Goal: Transaction & Acquisition: Purchase product/service

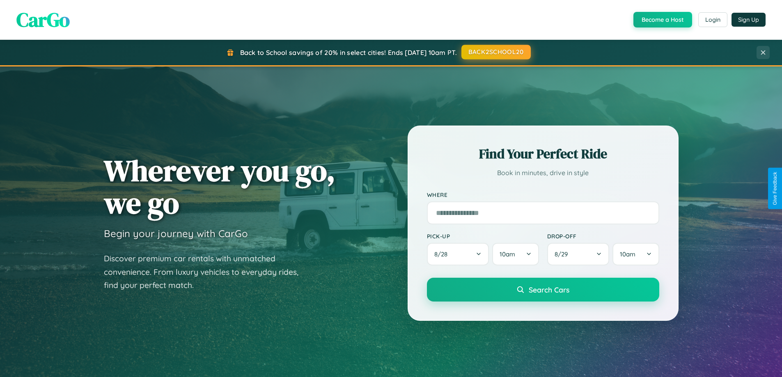
click at [495, 52] on button "BACK2SCHOOL20" at bounding box center [495, 52] width 69 height 15
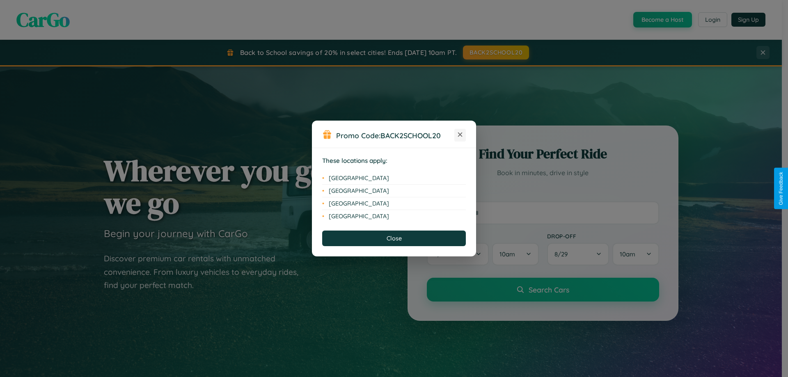
click at [460, 135] on icon at bounding box center [460, 135] width 5 height 5
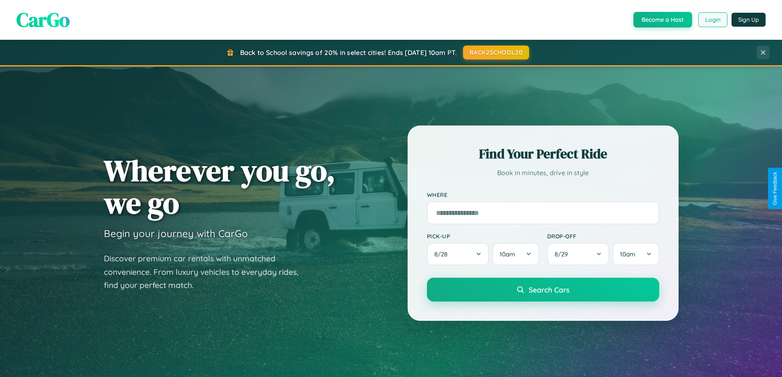
click at [712, 20] on button "Login" at bounding box center [712, 19] width 29 height 15
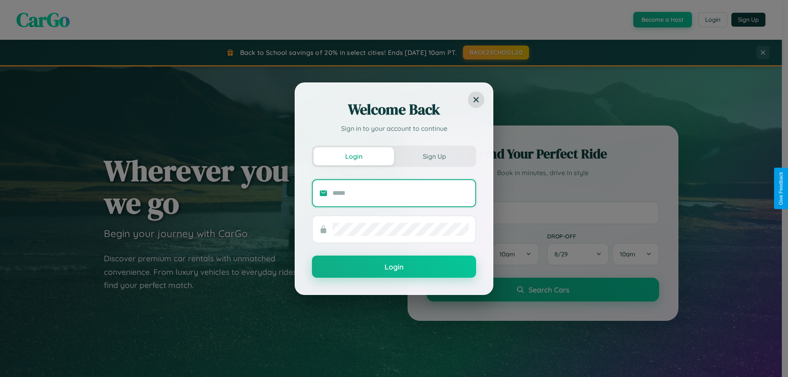
click at [401, 193] on input "text" at bounding box center [400, 193] width 136 height 13
type input "**********"
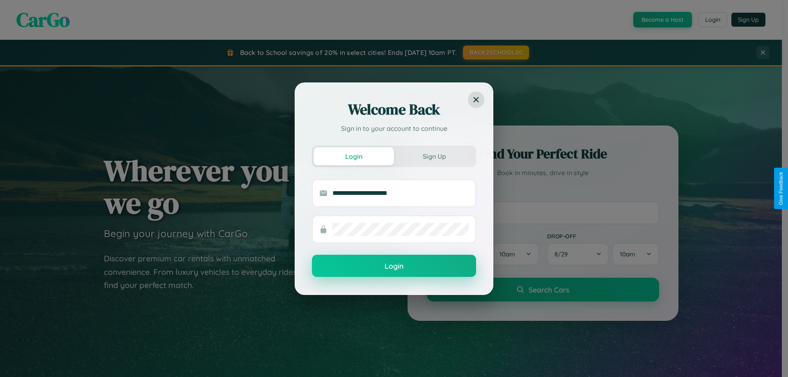
click at [394, 266] on button "Login" at bounding box center [394, 266] width 164 height 22
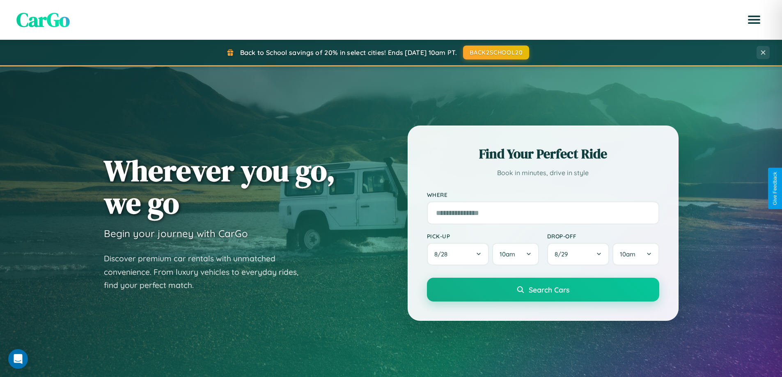
scroll to position [565, 0]
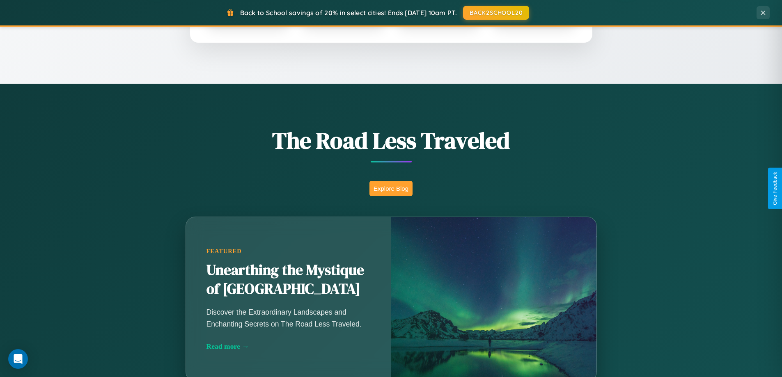
click at [391, 188] on button "Explore Blog" at bounding box center [390, 188] width 43 height 15
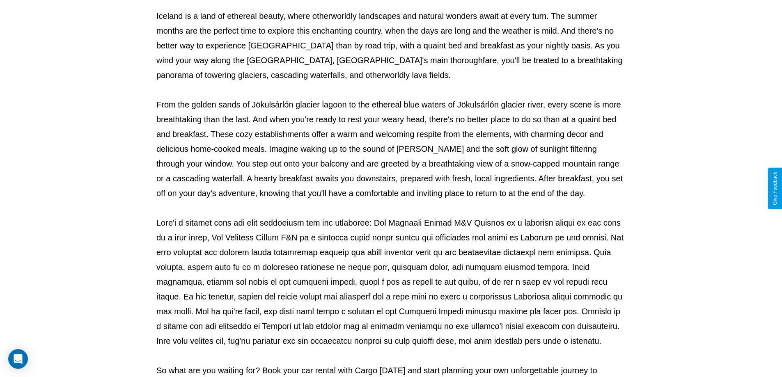
scroll to position [266, 0]
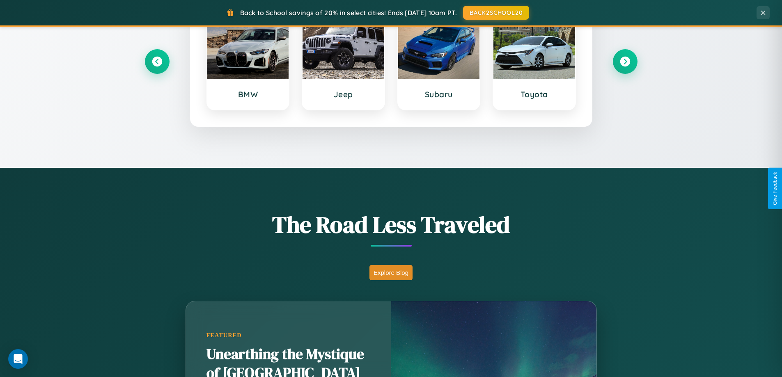
scroll to position [354, 0]
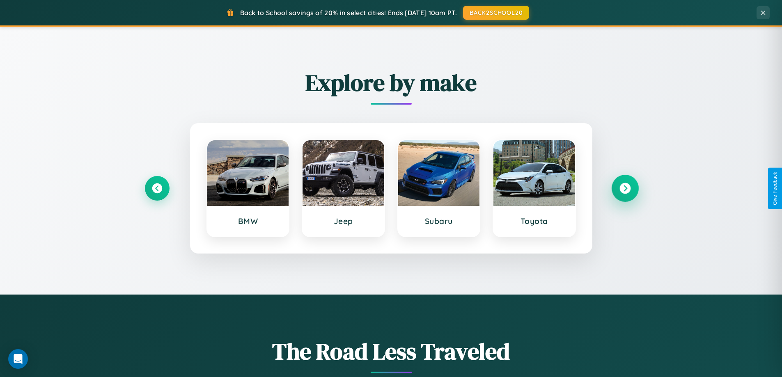
click at [625, 188] on icon at bounding box center [624, 188] width 11 height 11
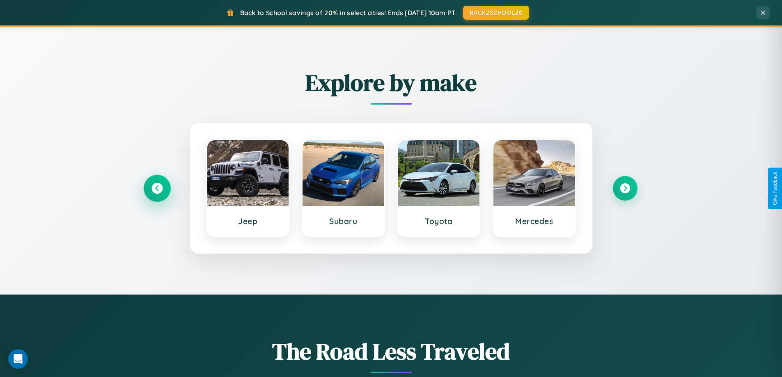
click at [157, 188] on icon at bounding box center [156, 188] width 11 height 11
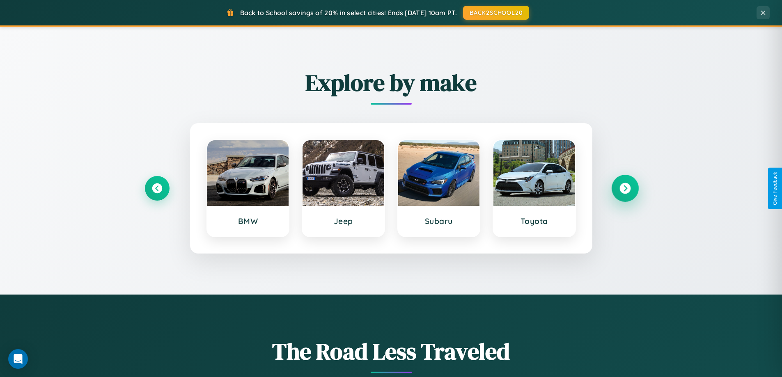
click at [625, 188] on icon at bounding box center [624, 188] width 11 height 11
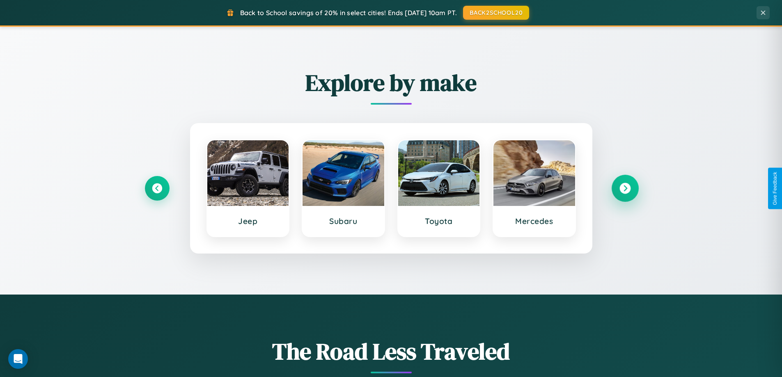
click at [625, 188] on icon at bounding box center [624, 188] width 11 height 11
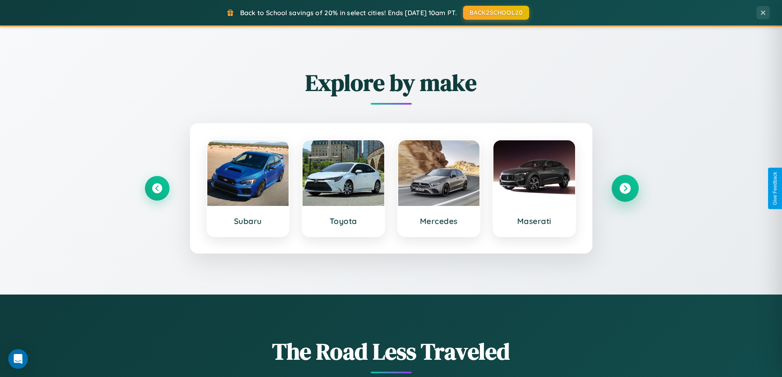
click at [625, 188] on icon at bounding box center [624, 188] width 11 height 11
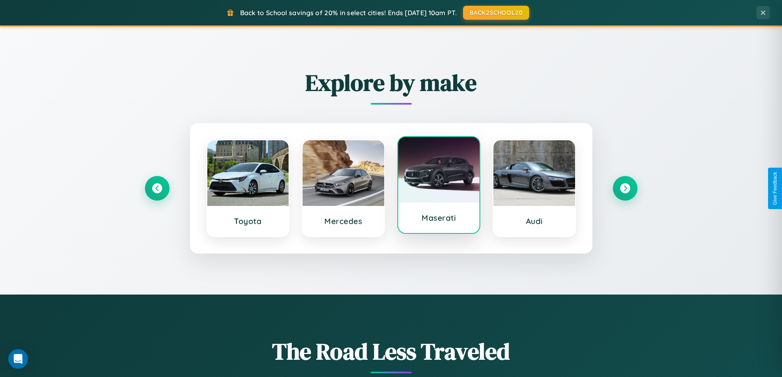
click at [438, 187] on div at bounding box center [439, 170] width 82 height 66
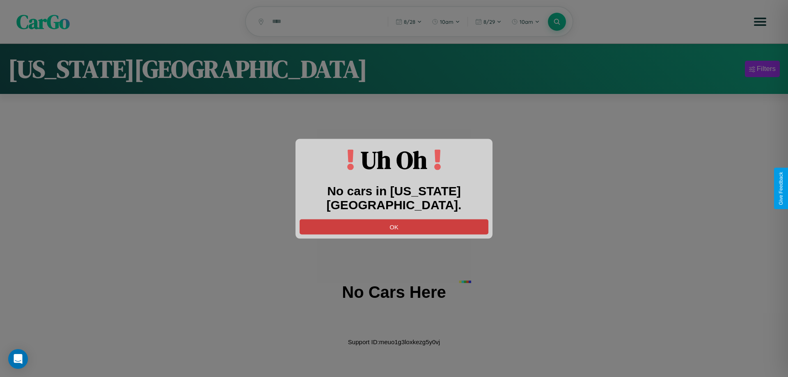
click at [394, 219] on button "OK" at bounding box center [394, 226] width 189 height 15
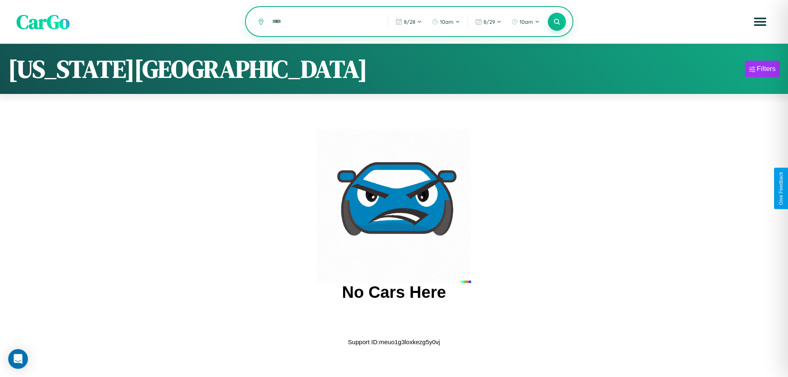
click at [324, 22] on input "text" at bounding box center [324, 21] width 112 height 14
type input "*"
type input "**********"
click at [557, 22] on icon at bounding box center [557, 22] width 8 height 8
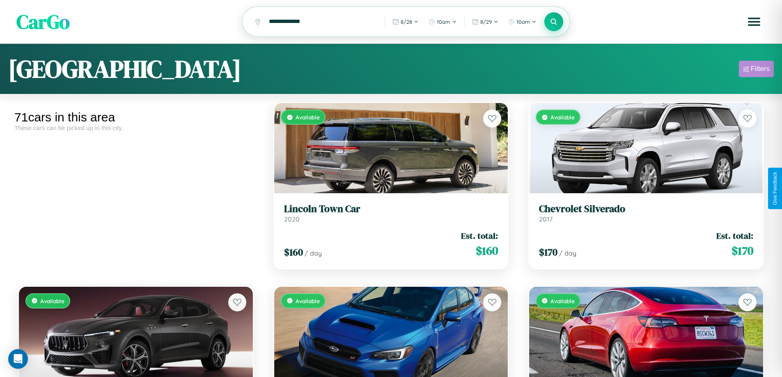
click at [756, 70] on div "Filters" at bounding box center [760, 69] width 19 height 8
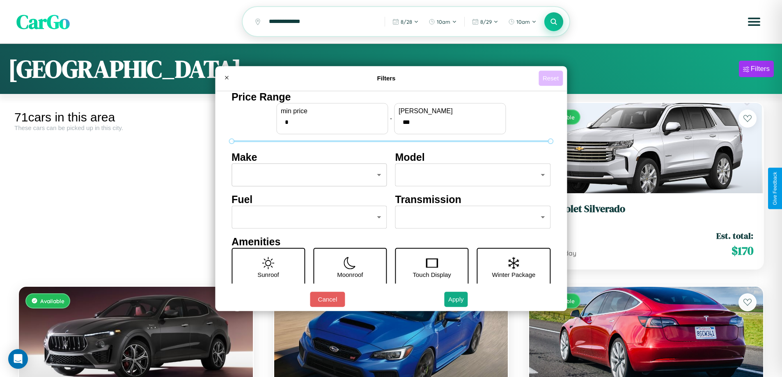
click at [552, 78] on button "Reset" at bounding box center [551, 78] width 24 height 15
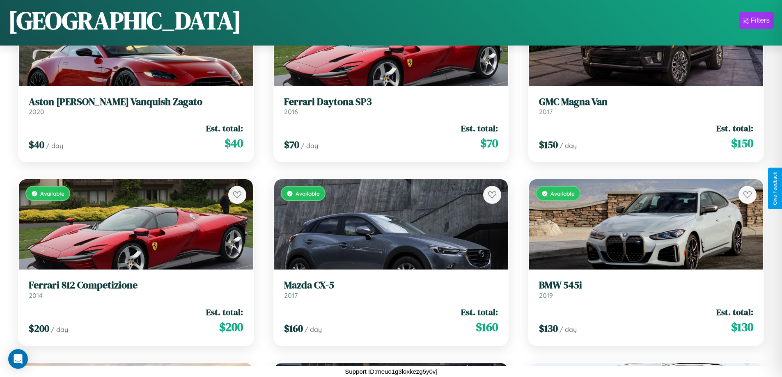
scroll to position [2137, 0]
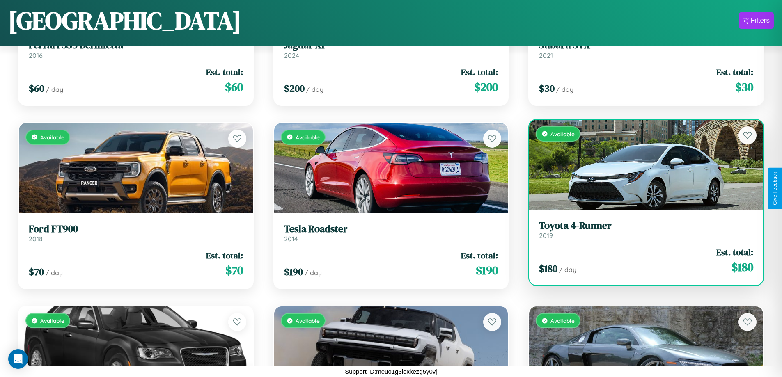
click at [641, 230] on h3 "Toyota 4-Runner" at bounding box center [646, 226] width 214 height 12
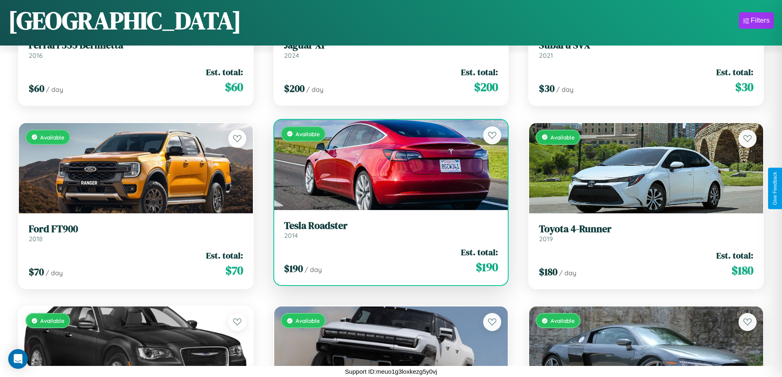
scroll to position [3608, 0]
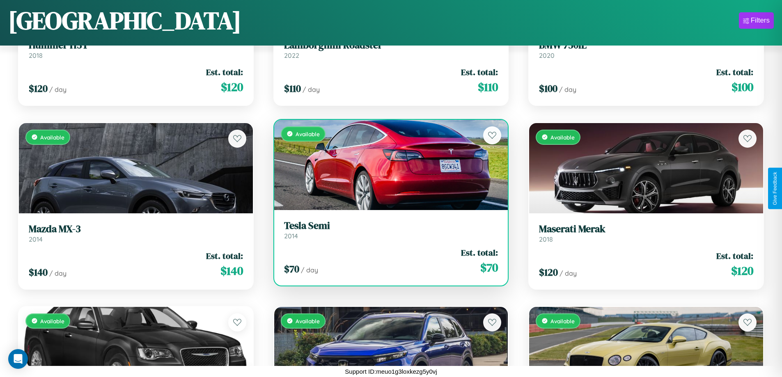
click at [387, 165] on div "Available" at bounding box center [391, 165] width 234 height 90
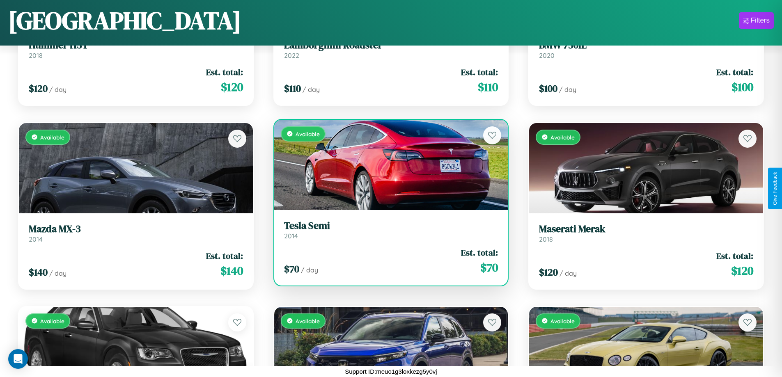
click at [387, 165] on div "Available" at bounding box center [391, 165] width 234 height 90
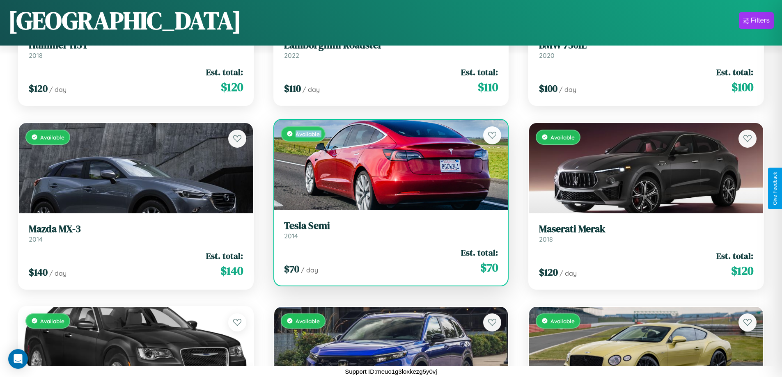
click at [387, 165] on div "Available" at bounding box center [391, 165] width 234 height 90
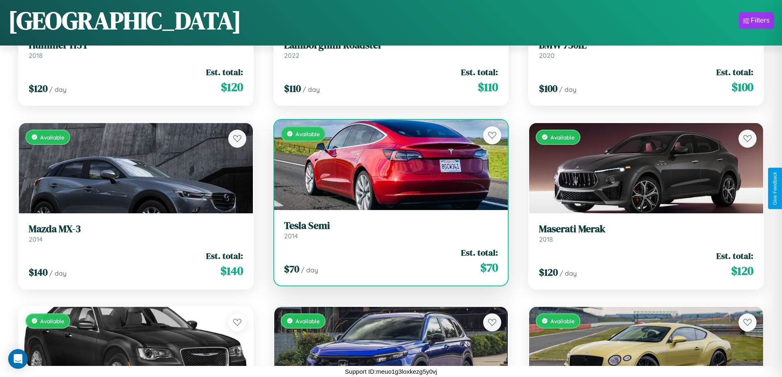
click at [387, 165] on div "Available" at bounding box center [391, 165] width 234 height 90
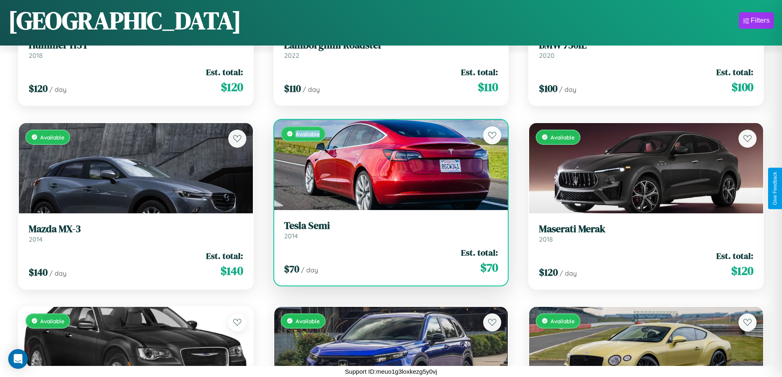
click at [387, 165] on div "Available" at bounding box center [391, 165] width 234 height 90
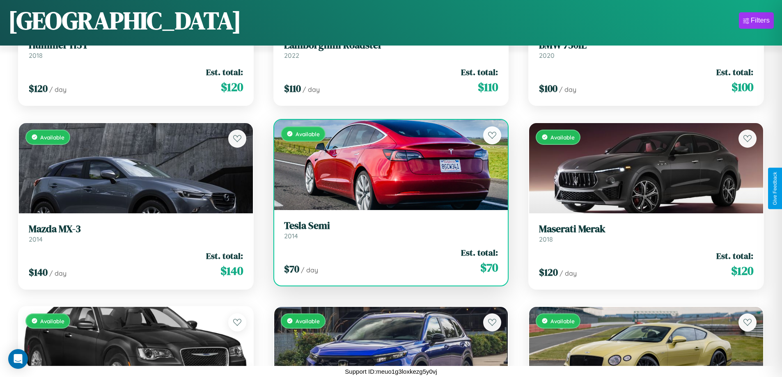
click at [387, 230] on h3 "Tesla Semi" at bounding box center [391, 226] width 214 height 12
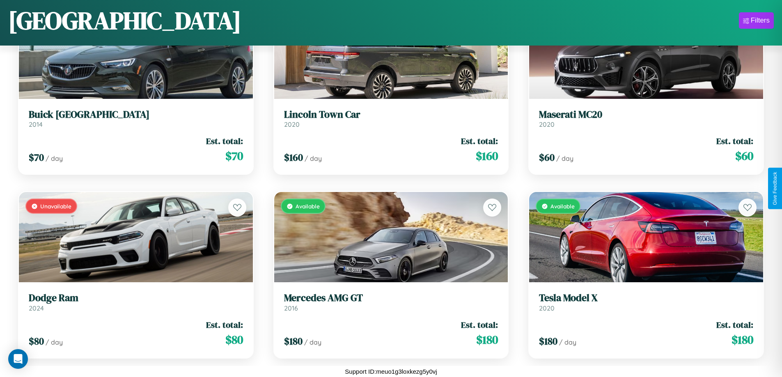
scroll to position [2321, 0]
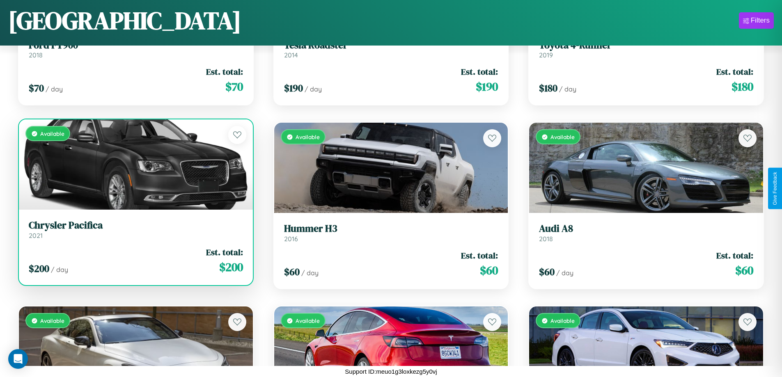
click at [135, 232] on link "Chrysler Pacifica 2021" at bounding box center [136, 230] width 214 height 20
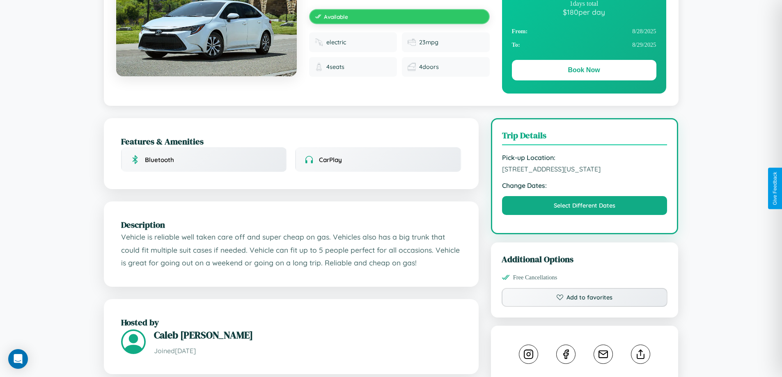
scroll to position [278, 0]
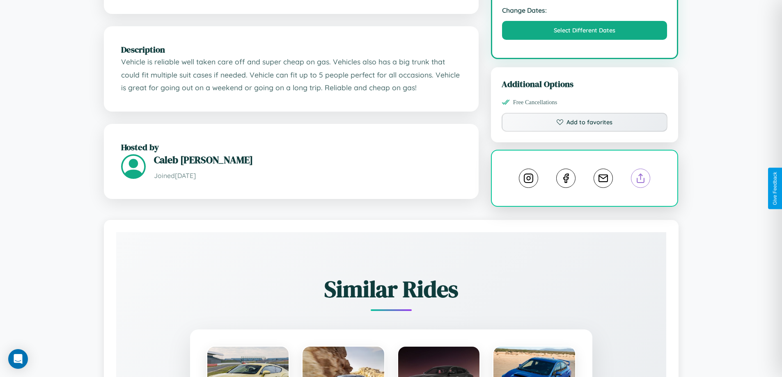
click at [641, 180] on line at bounding box center [641, 177] width 0 height 6
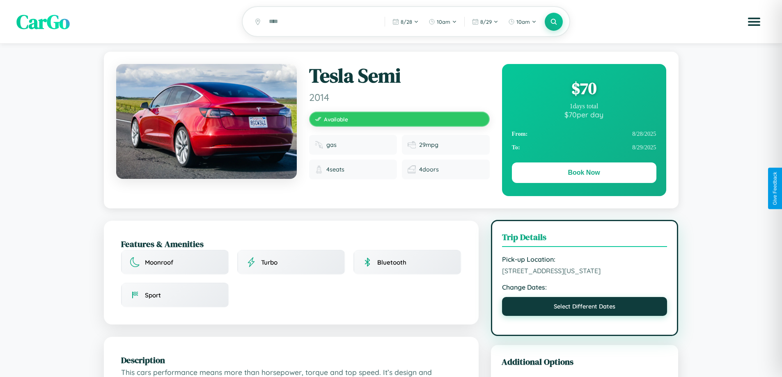
click at [584, 316] on button "Select Different Dates" at bounding box center [584, 306] width 165 height 19
select select "*"
select select "****"
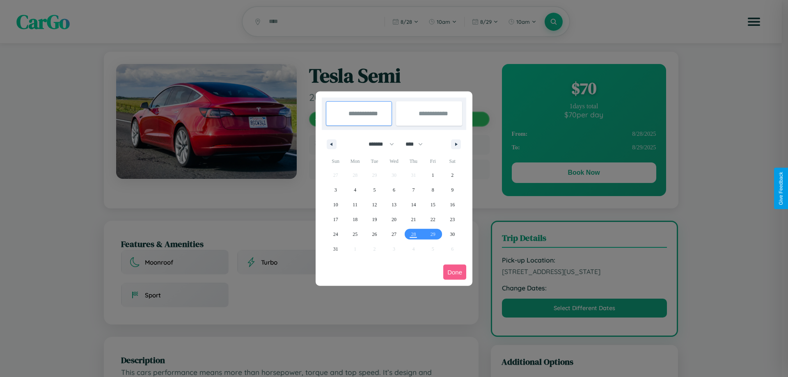
drag, startPoint x: 378, startPoint y: 144, endPoint x: 394, endPoint y: 165, distance: 26.3
click at [378, 144] on select "******* ******** ***** ***** *** **** **** ****** ********* ******* ******** **…" at bounding box center [379, 145] width 35 height 14
select select "*"
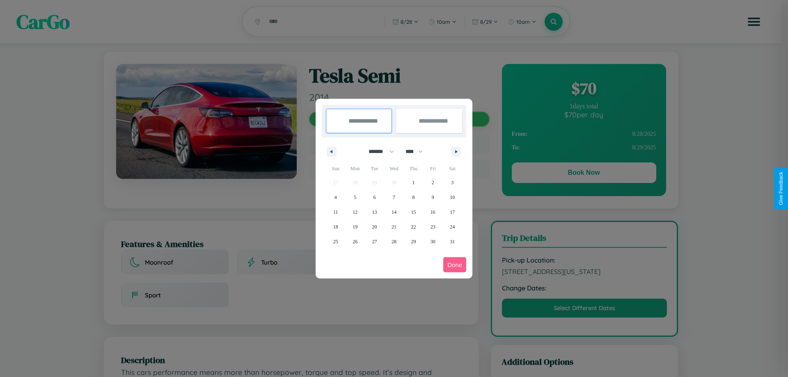
drag, startPoint x: 418, startPoint y: 151, endPoint x: 394, endPoint y: 165, distance: 27.2
click at [418, 151] on select "**** **** **** **** **** **** **** **** **** **** **** **** **** **** **** ****…" at bounding box center [413, 152] width 25 height 14
select select "****"
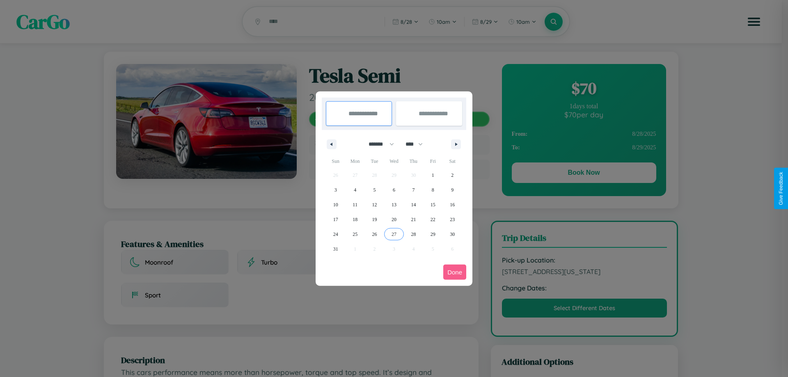
click at [394, 234] on span "27" at bounding box center [394, 234] width 5 height 15
type input "**********"
click at [452, 234] on span "30" at bounding box center [452, 234] width 5 height 15
type input "**********"
click at [455, 272] on button "Done" at bounding box center [454, 272] width 23 height 15
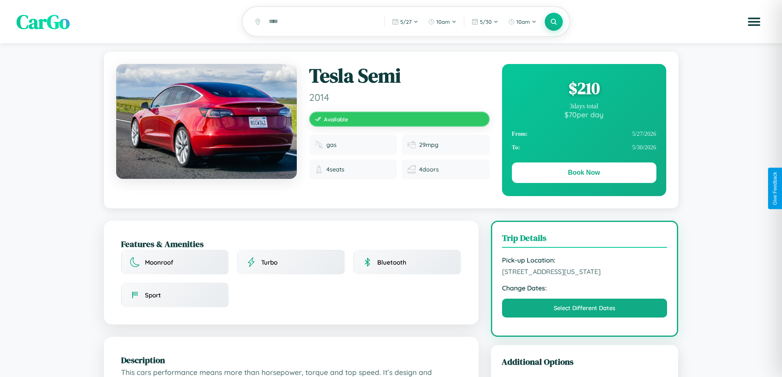
click at [584, 89] on div "$ 210" at bounding box center [584, 88] width 144 height 22
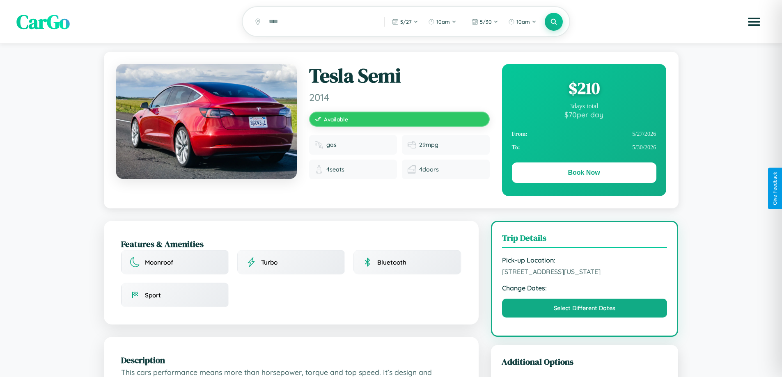
click at [584, 89] on div "$ 210" at bounding box center [584, 88] width 144 height 22
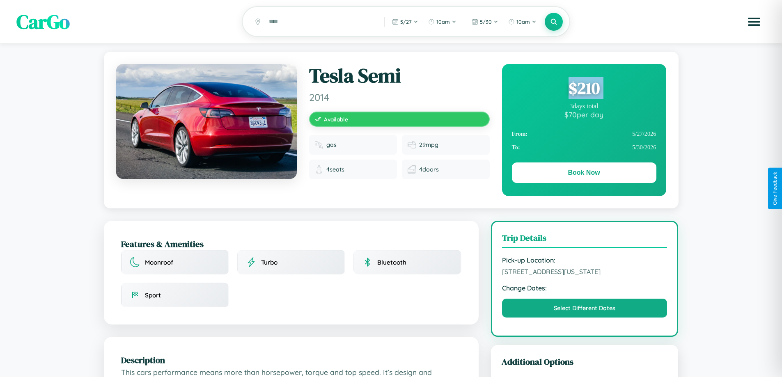
click at [584, 89] on div "$ 210" at bounding box center [584, 88] width 144 height 22
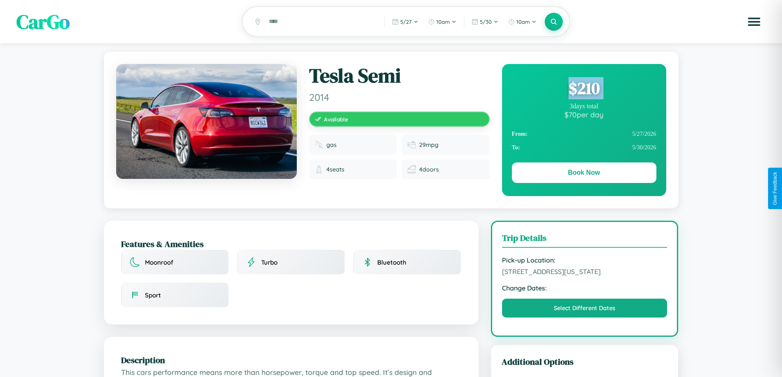
click at [584, 89] on div "$ 210" at bounding box center [584, 88] width 144 height 22
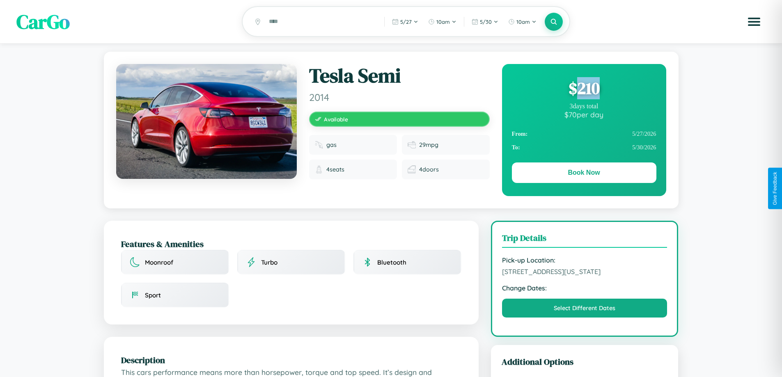
click at [584, 89] on div "$ 210" at bounding box center [584, 88] width 144 height 22
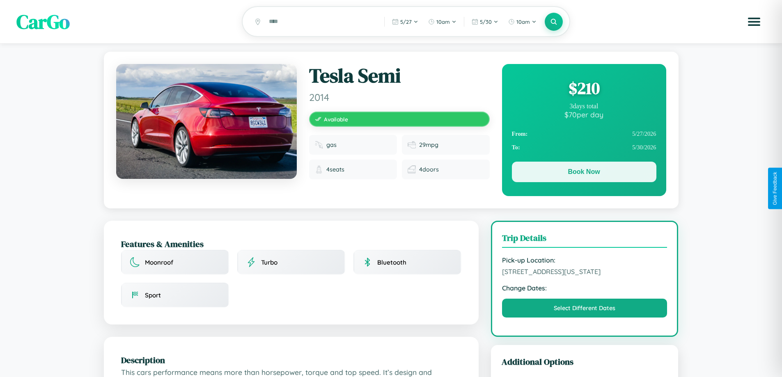
click at [584, 174] on button "Book Now" at bounding box center [584, 172] width 144 height 21
